Goal: Information Seeking & Learning: Find specific fact

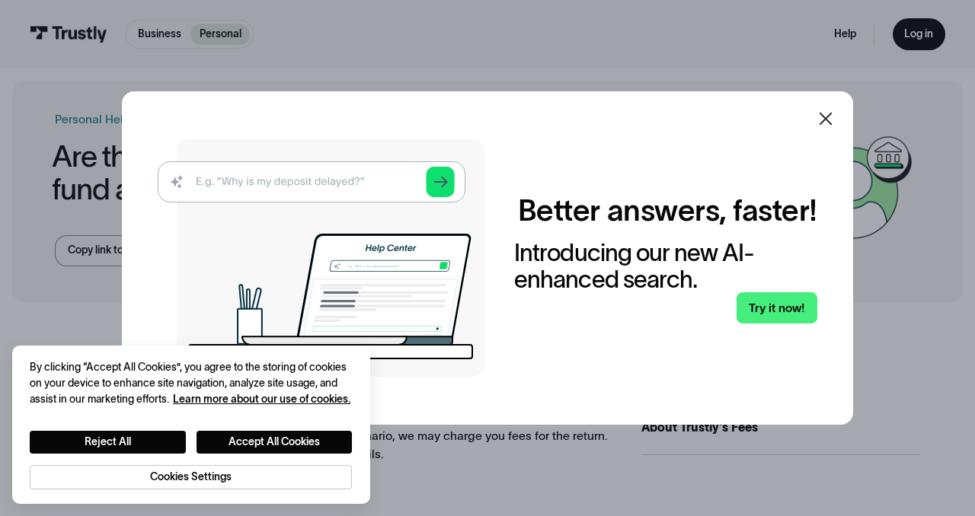
click at [824, 120] on icon at bounding box center [826, 119] width 13 height 13
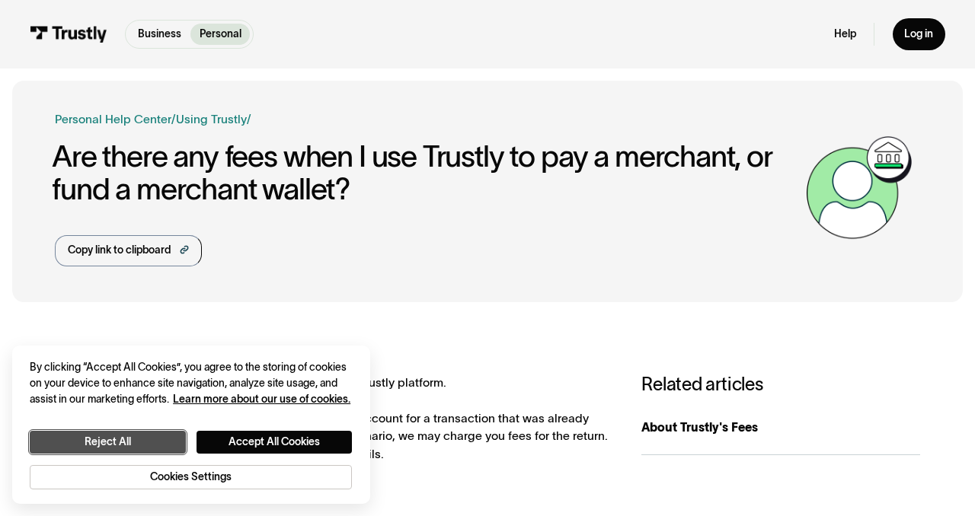
click at [151, 446] on button "Reject All" at bounding box center [108, 442] width 156 height 22
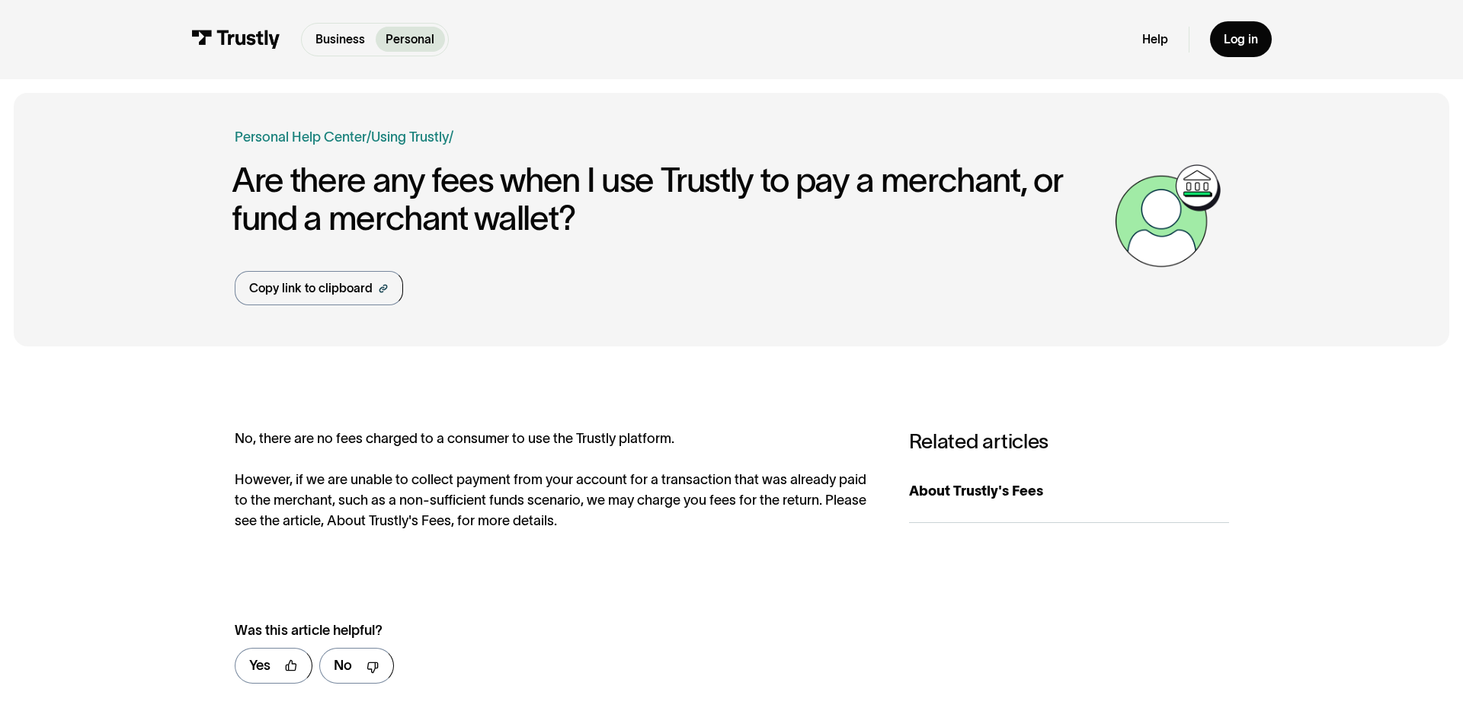
click at [228, 24] on div "Business Personal Business Personal" at bounding box center [319, 40] width 257 height 34
click at [238, 37] on img at bounding box center [235, 39] width 89 height 19
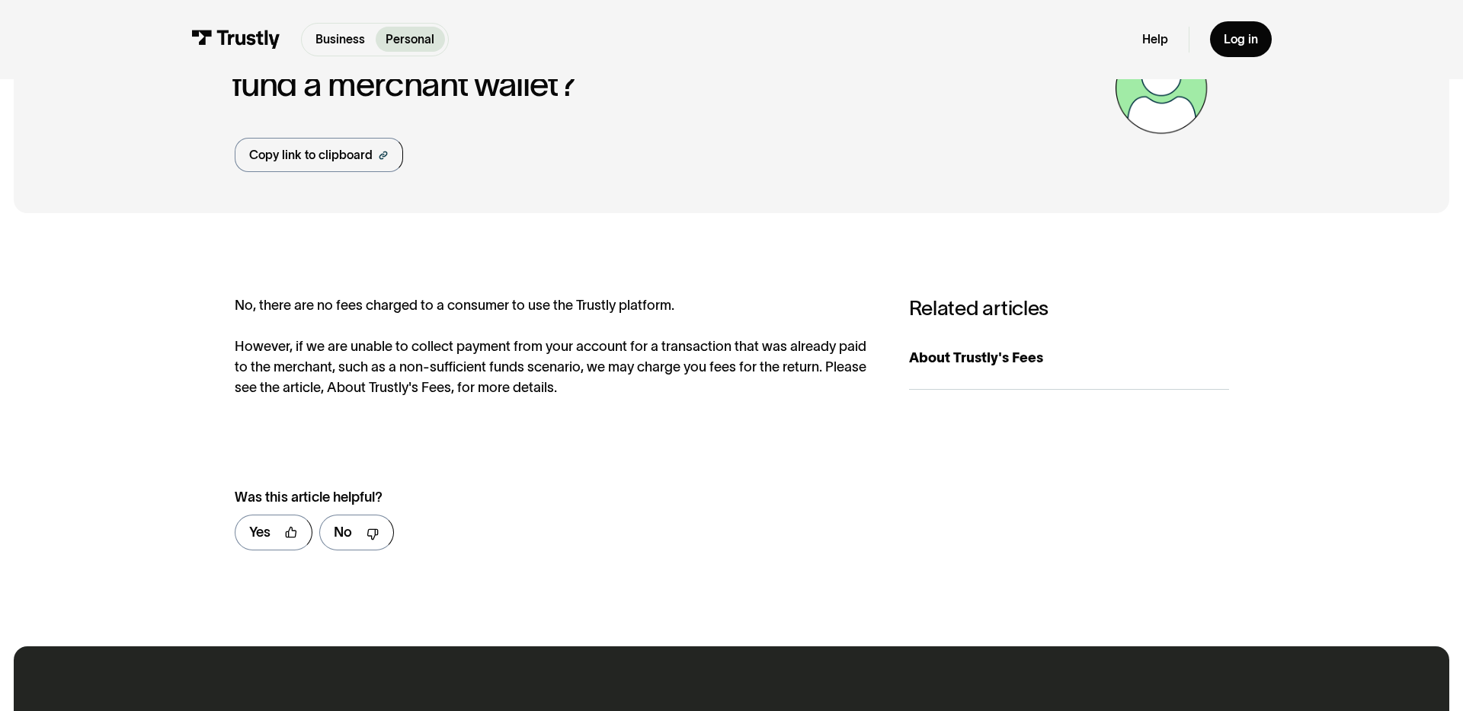
scroll to position [142, 0]
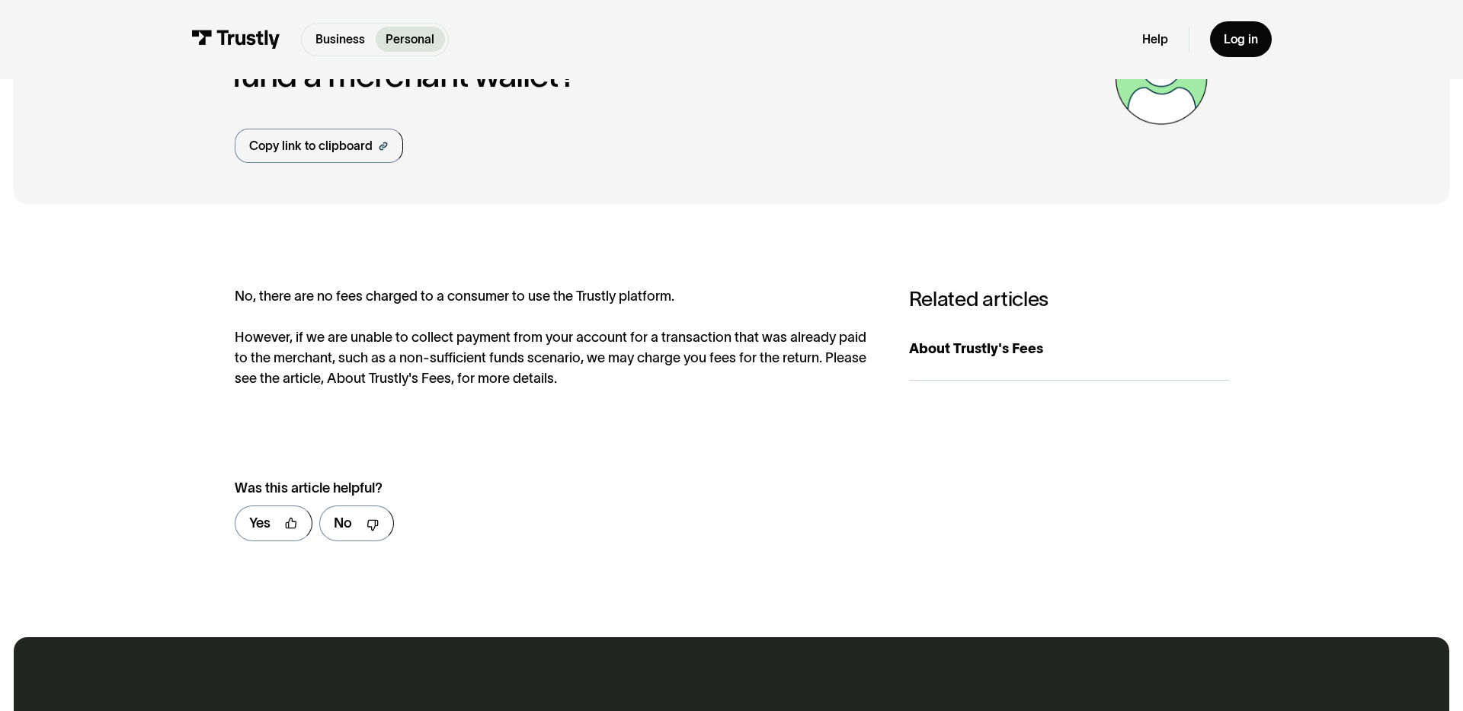
click at [597, 346] on div "No, there are no fees charged to a consumer to use the Trustly platform. Howeve…" at bounding box center [555, 337] width 640 height 103
